Goal: Task Accomplishment & Management: Use online tool/utility

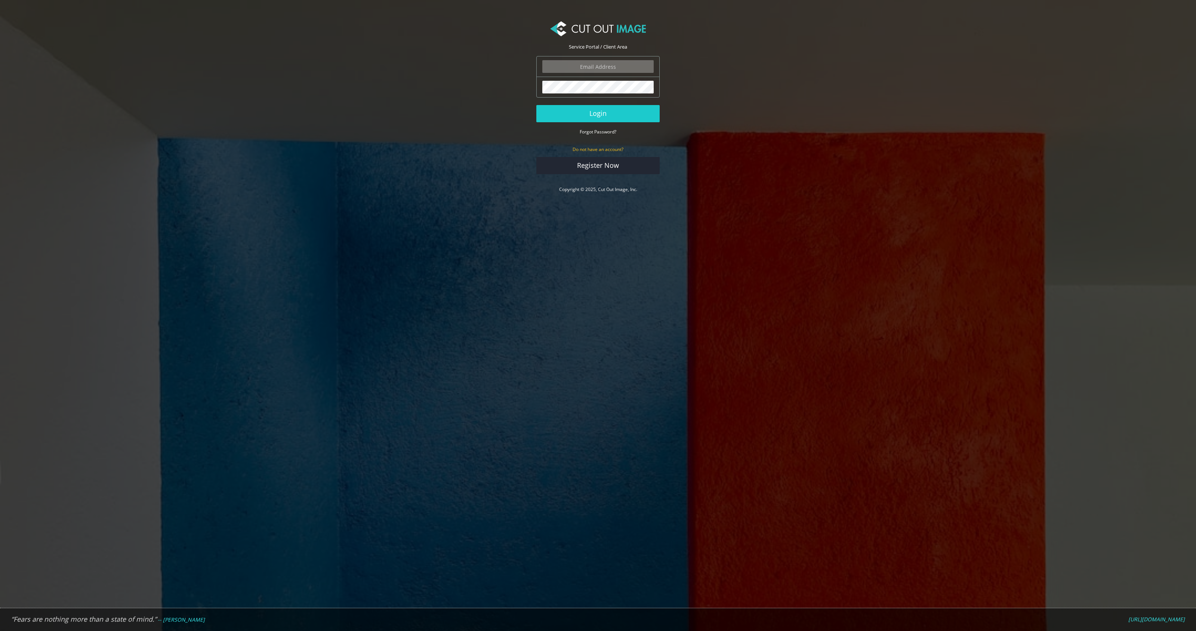
click at [592, 66] on input "email" at bounding box center [597, 66] width 111 height 13
click at [441, 109] on section "Service Portal / Client Area The login field is required. The password field is…" at bounding box center [598, 107] width 1196 height 193
click at [565, 68] on input "email" at bounding box center [597, 66] width 111 height 13
type input "atik.imaging@gmail.com"
click at [566, 120] on button "Login" at bounding box center [597, 113] width 123 height 17
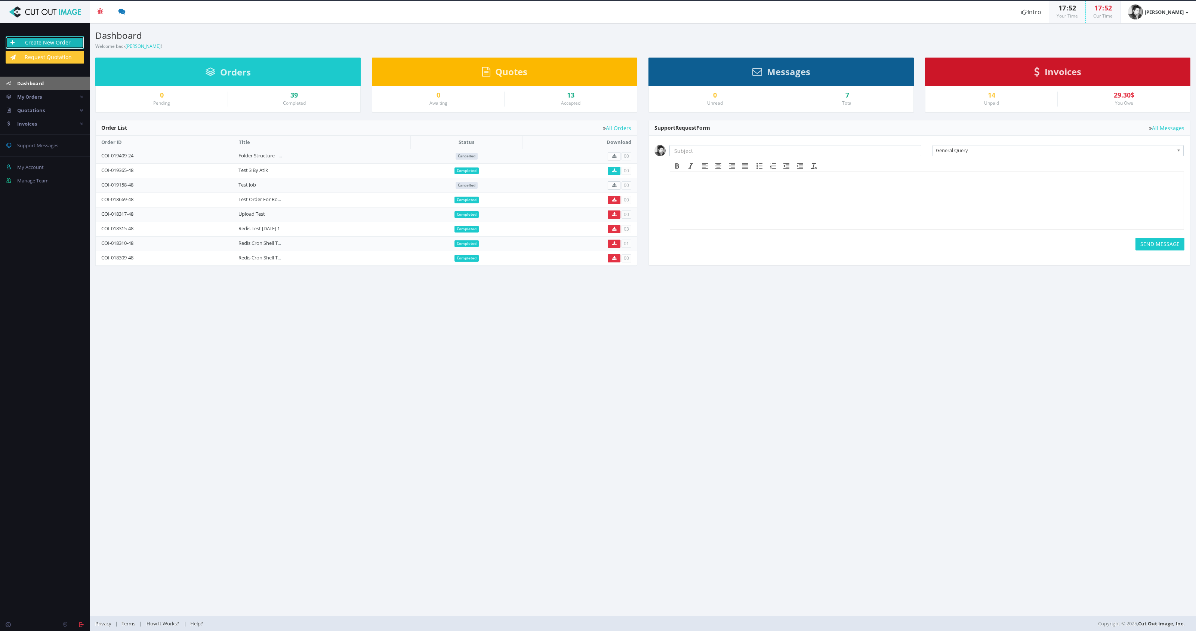
click at [39, 37] on link "Create New Order" at bounding box center [45, 42] width 79 height 13
